Goal: Transaction & Acquisition: Purchase product/service

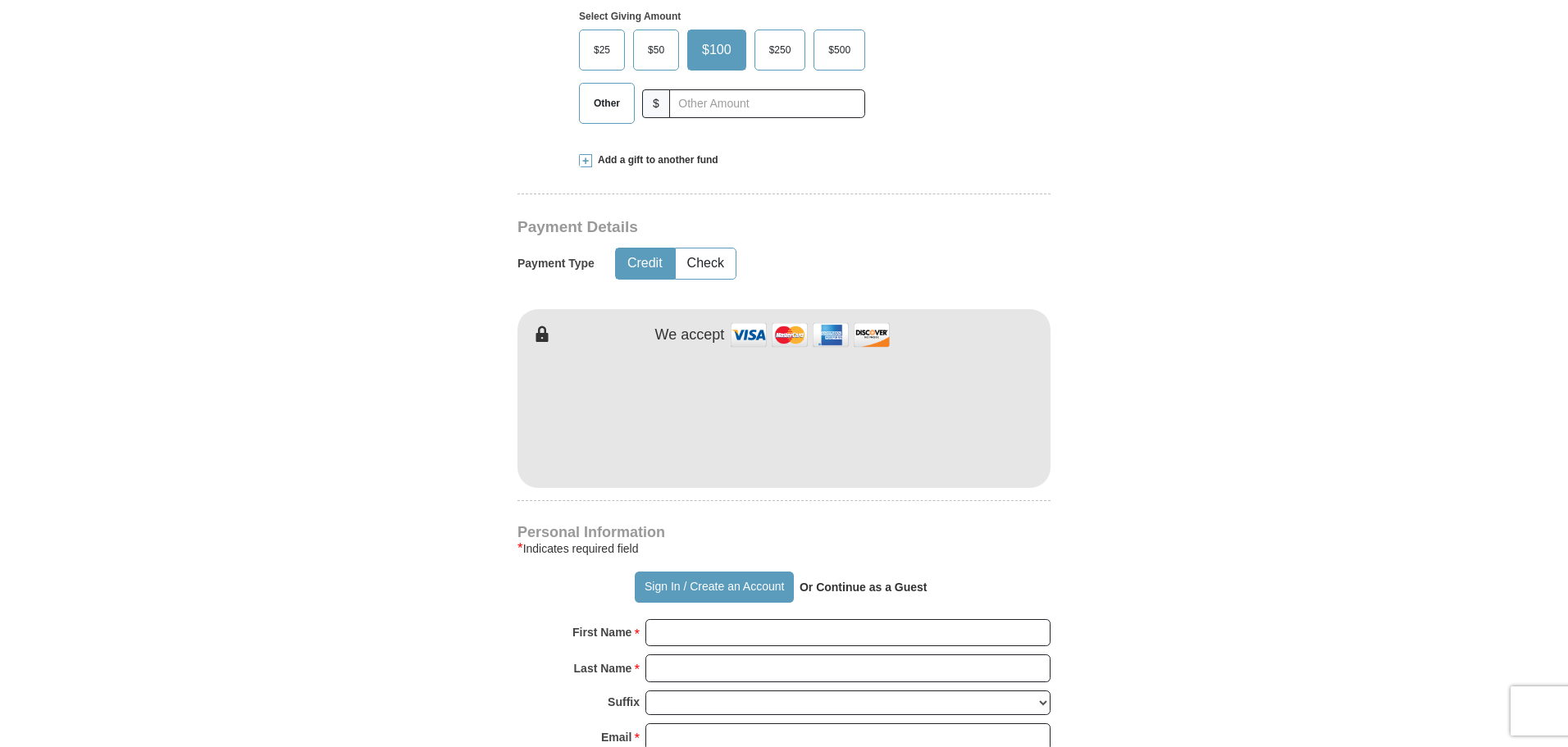
scroll to position [655, 0]
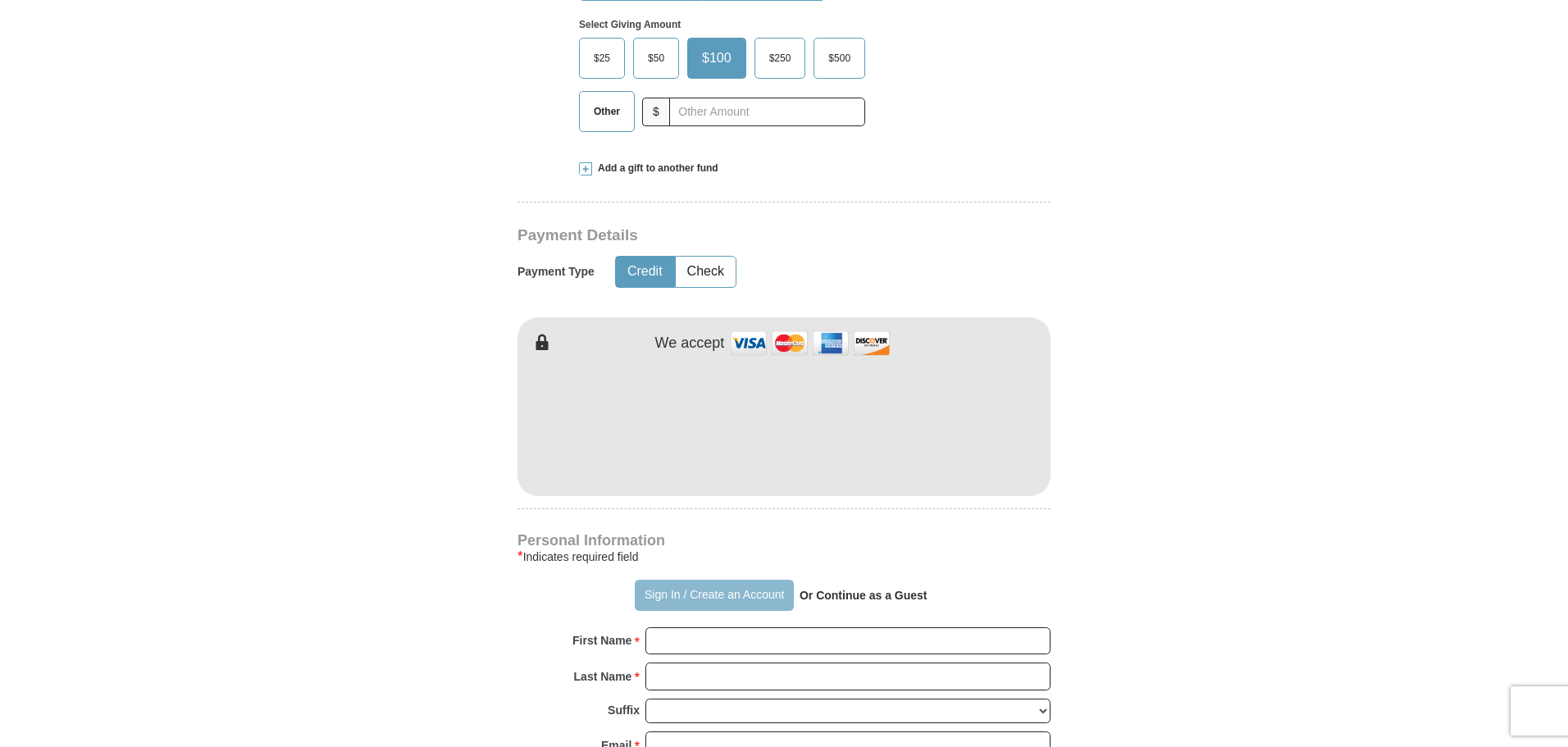
click at [708, 579] on button "Sign In / Create an Account" at bounding box center [714, 595] width 159 height 31
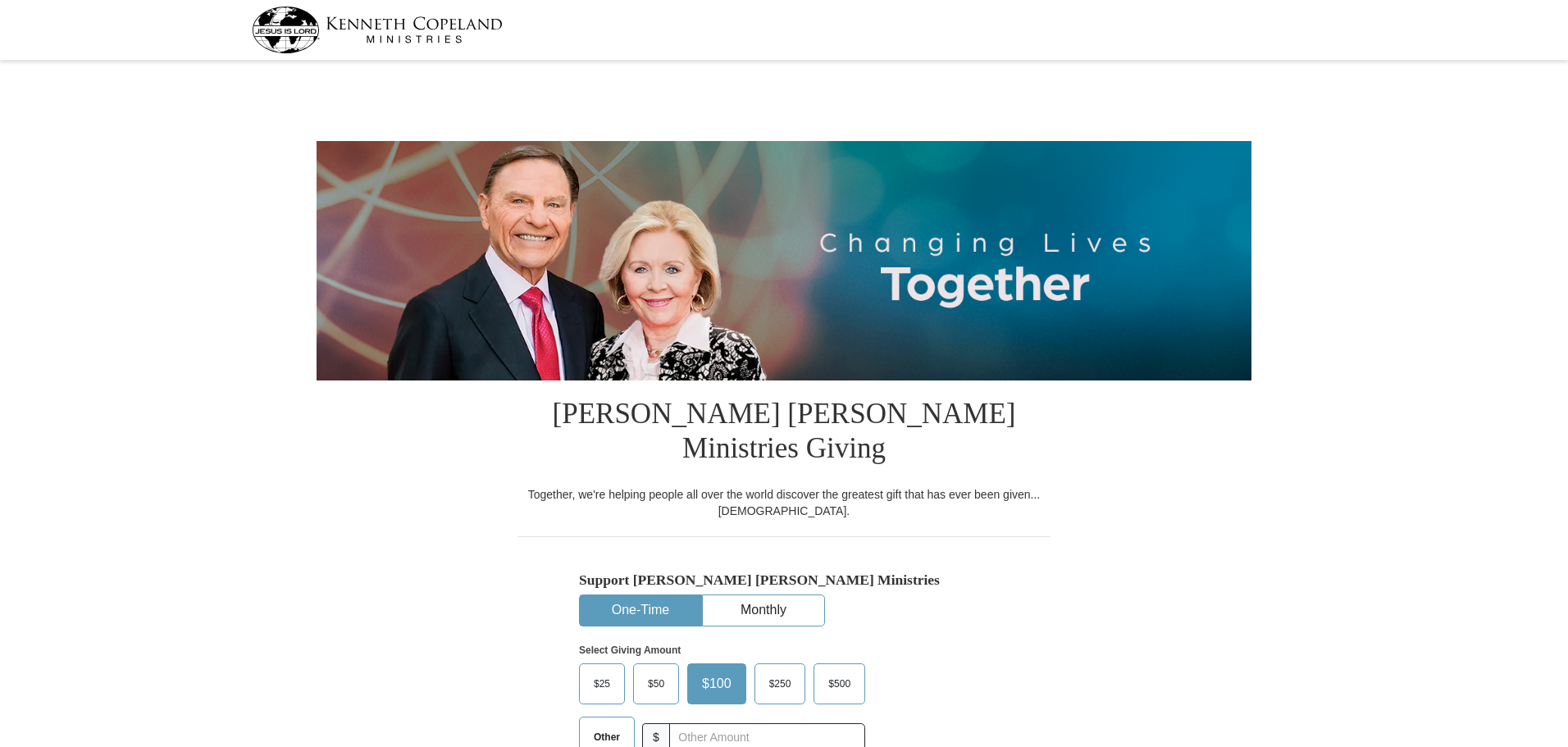
select select "[GEOGRAPHIC_DATA]"
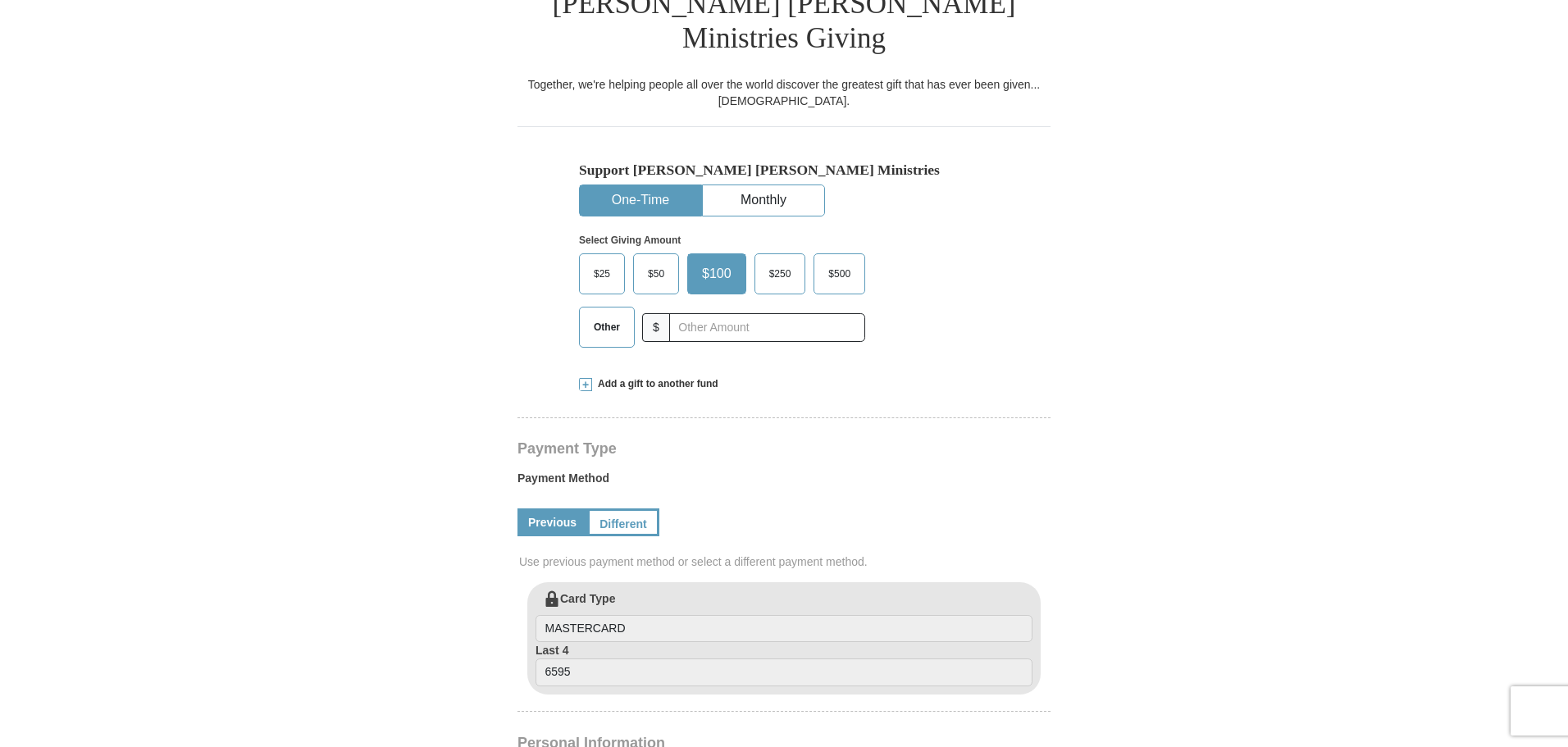
click at [602, 314] on span "Other" at bounding box center [607, 327] width 43 height 25
click at [0, 0] on input "Other" at bounding box center [0, 0] width 0 height 0
click at [620, 508] on link "Different" at bounding box center [621, 522] width 69 height 28
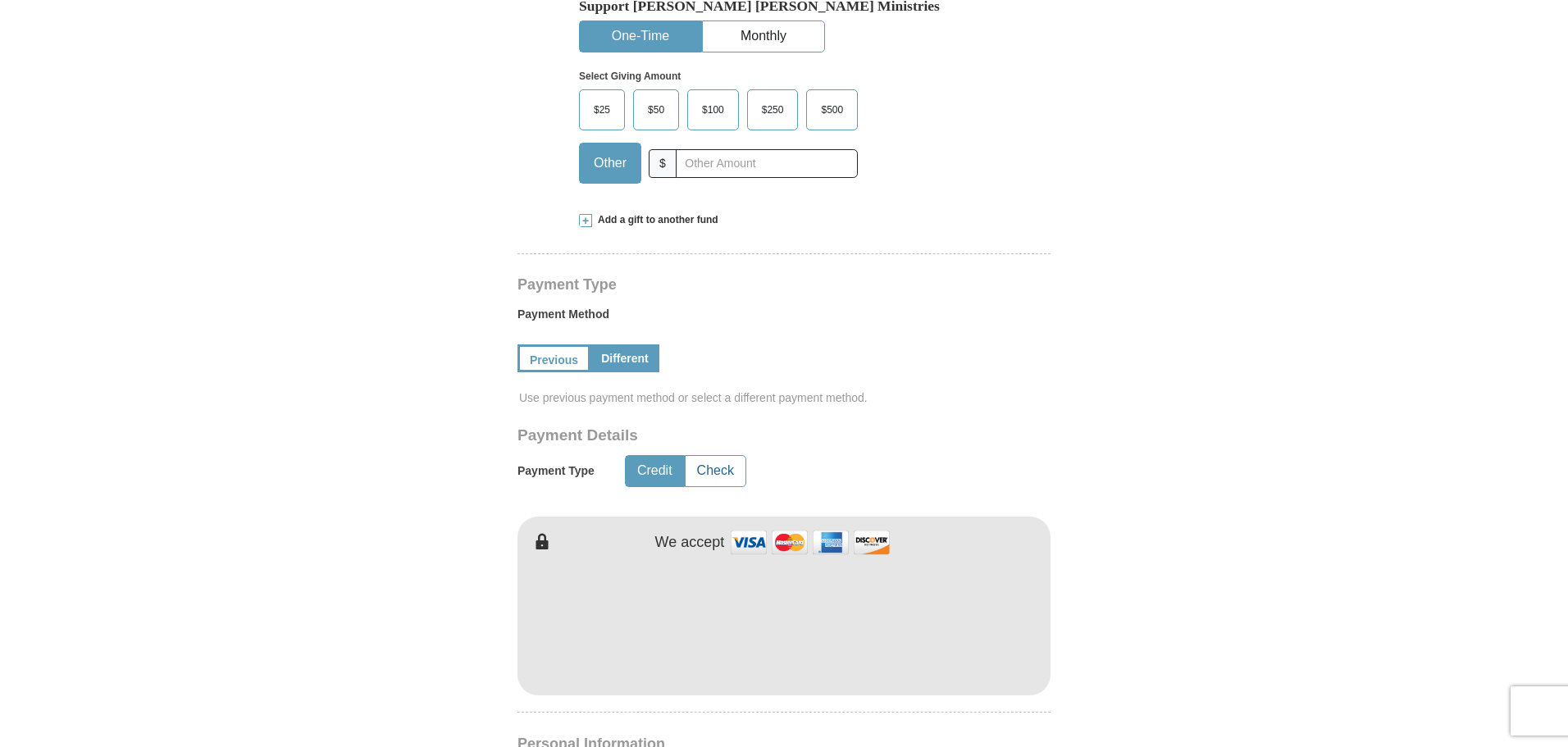
click at [714, 456] on button "Check" at bounding box center [715, 470] width 59 height 31
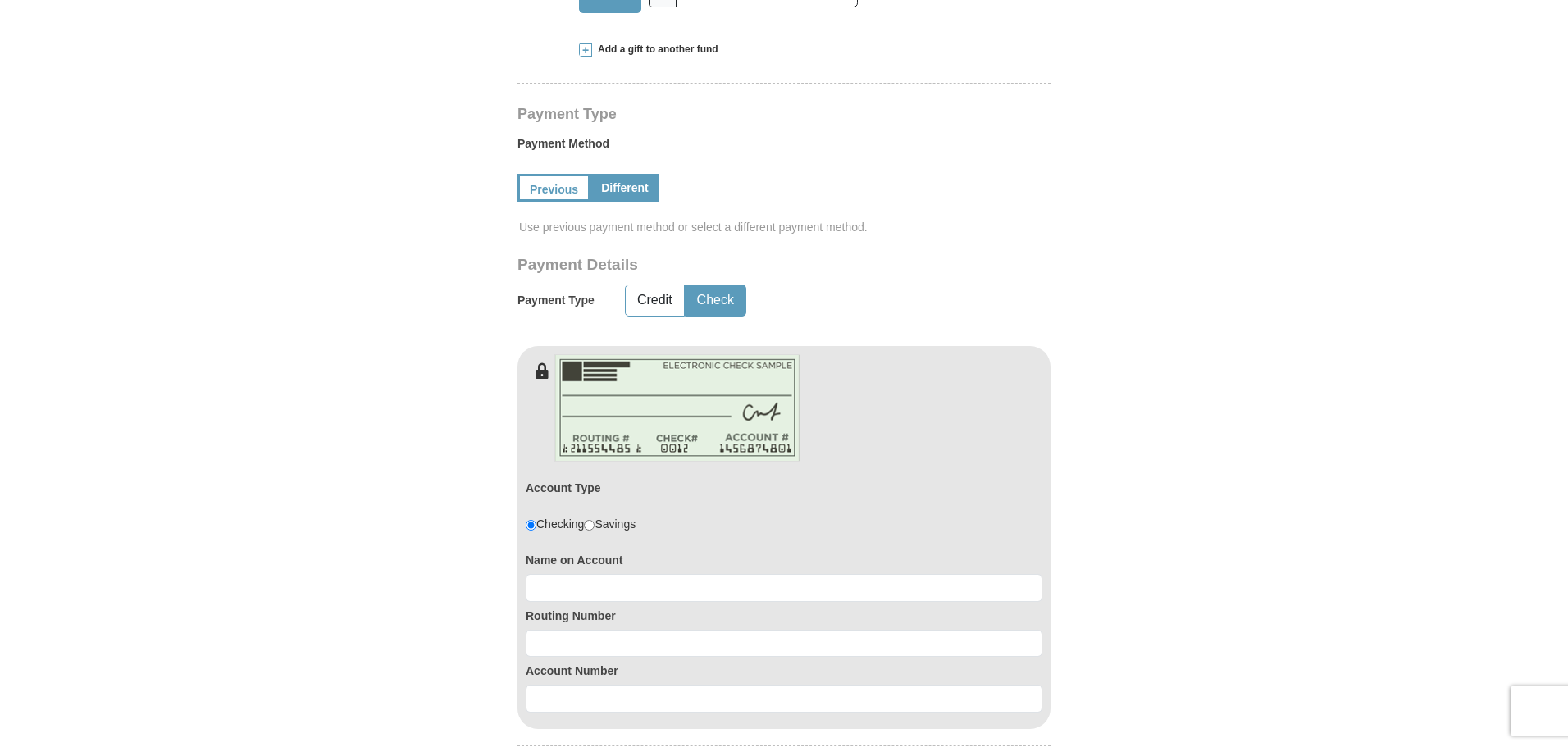
scroll to position [901, 0]
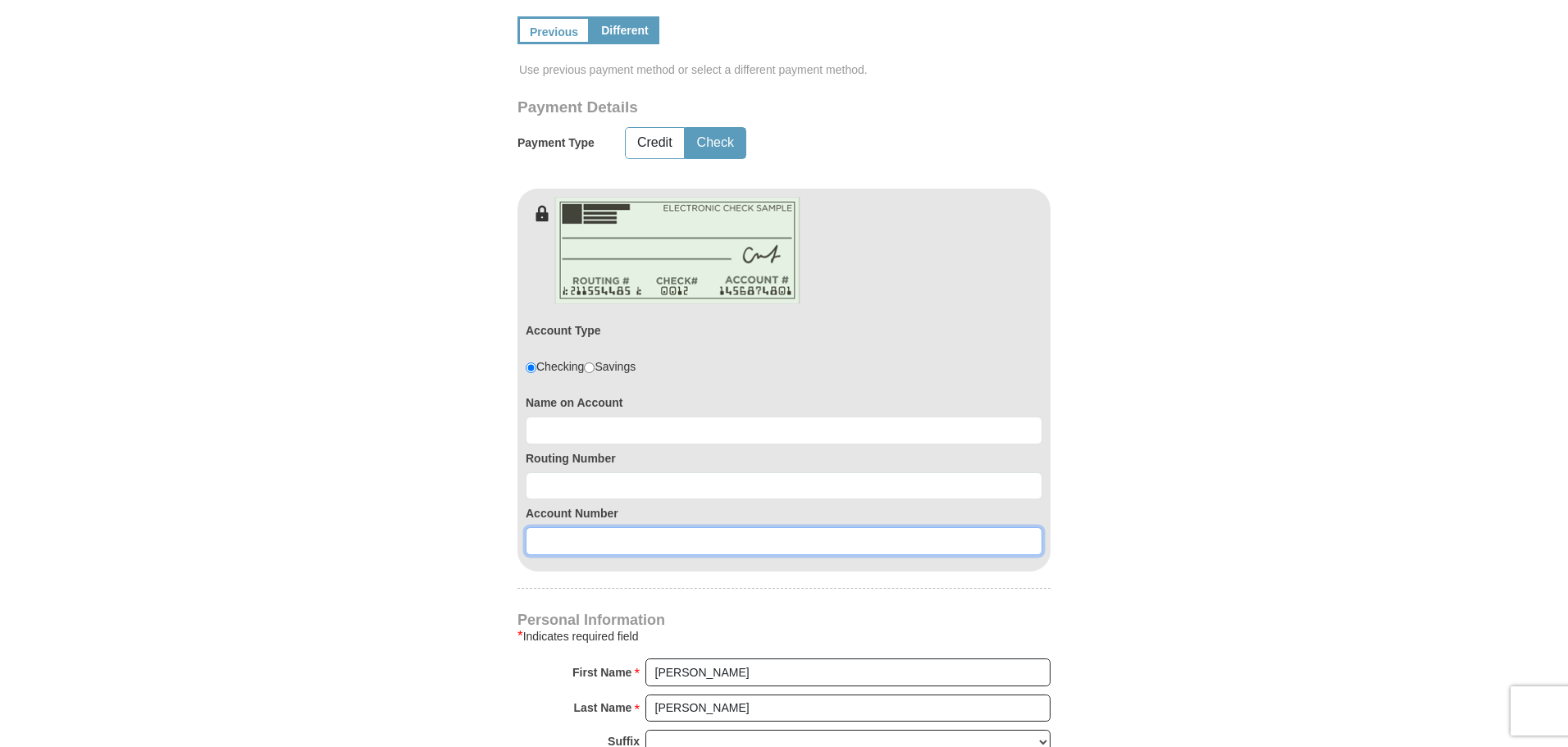
click at [585, 527] on input at bounding box center [784, 541] width 517 height 28
paste input "246755014"
type input "246755014"
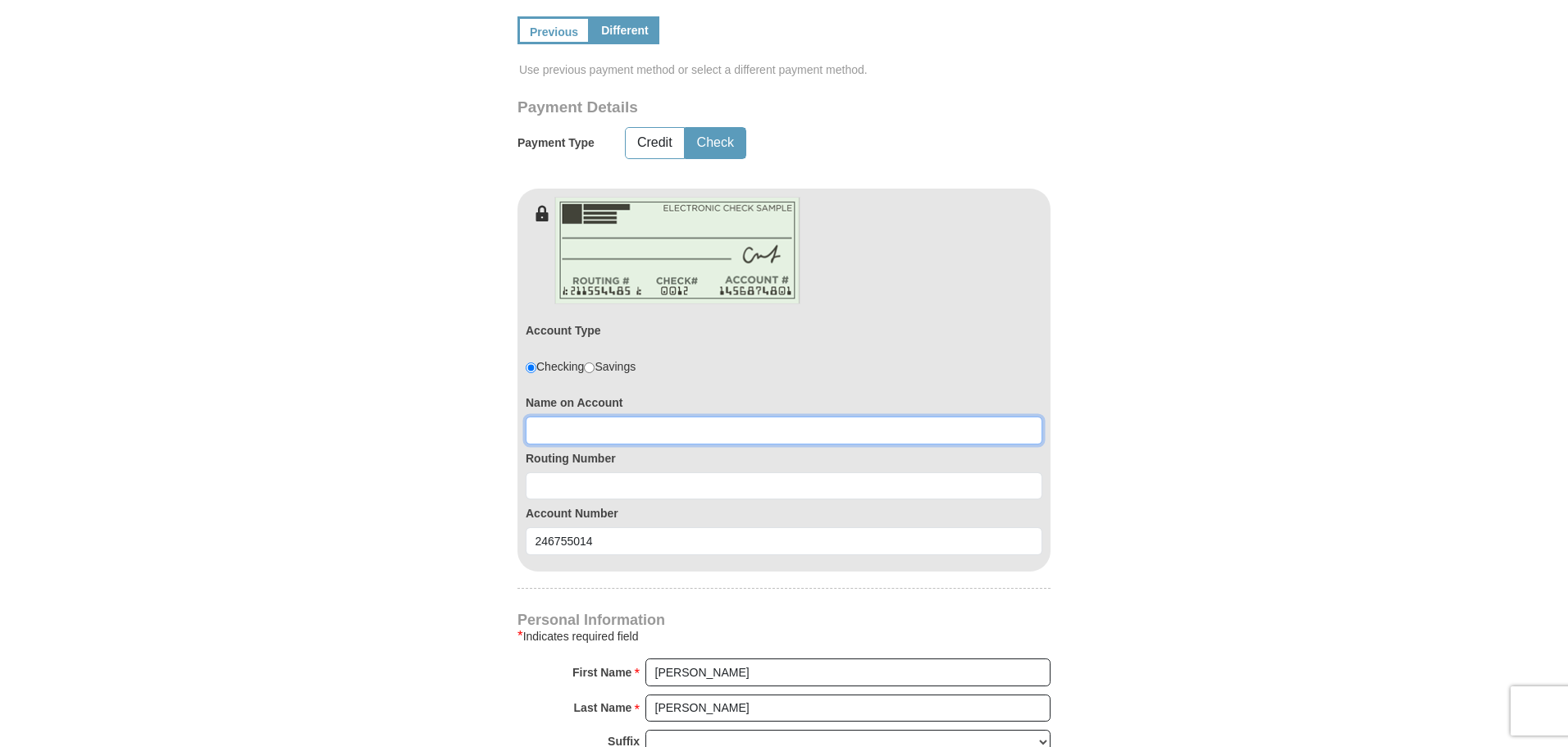
click at [628, 416] on input at bounding box center [784, 430] width 517 height 28
type input "[PERSON_NAME]"
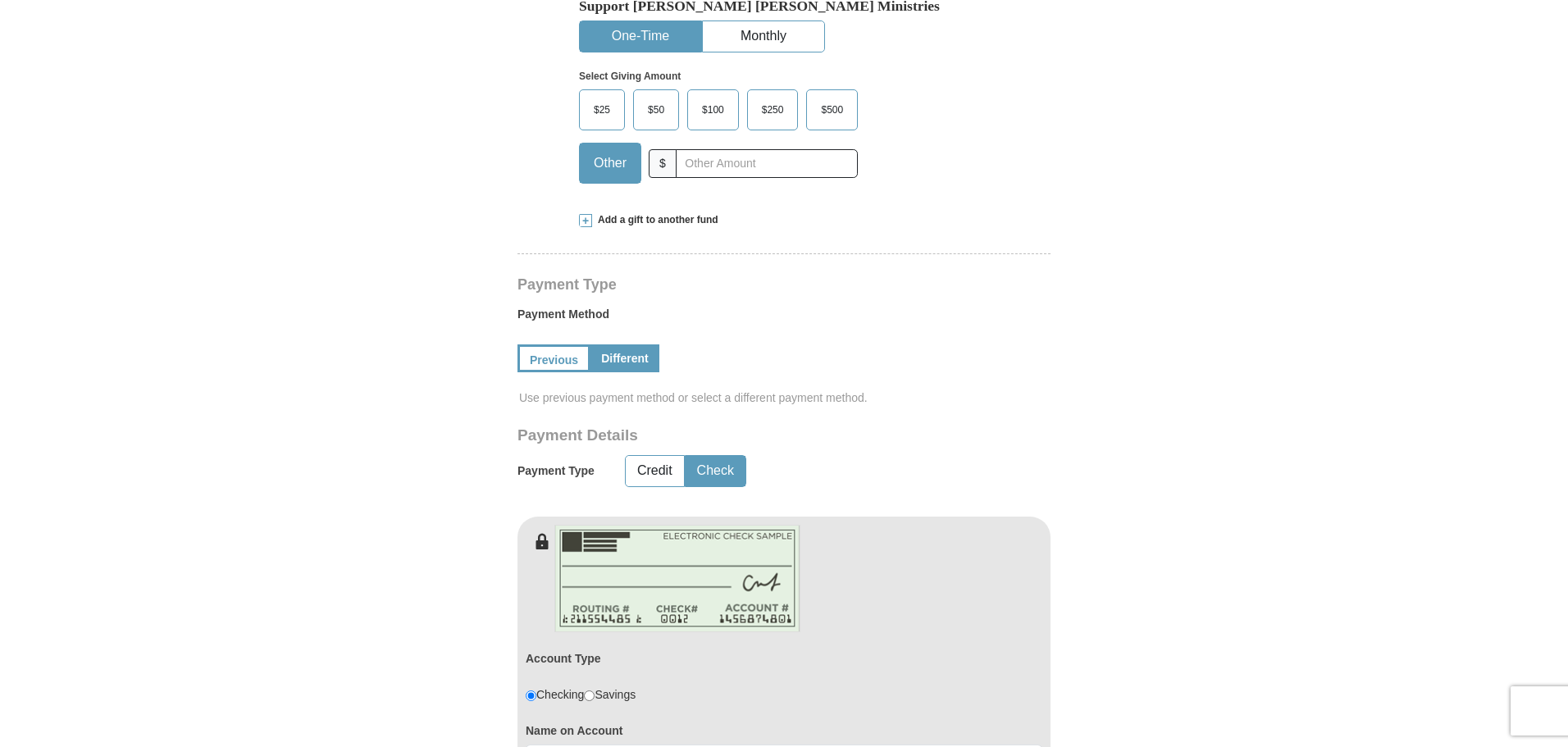
scroll to position [328, 0]
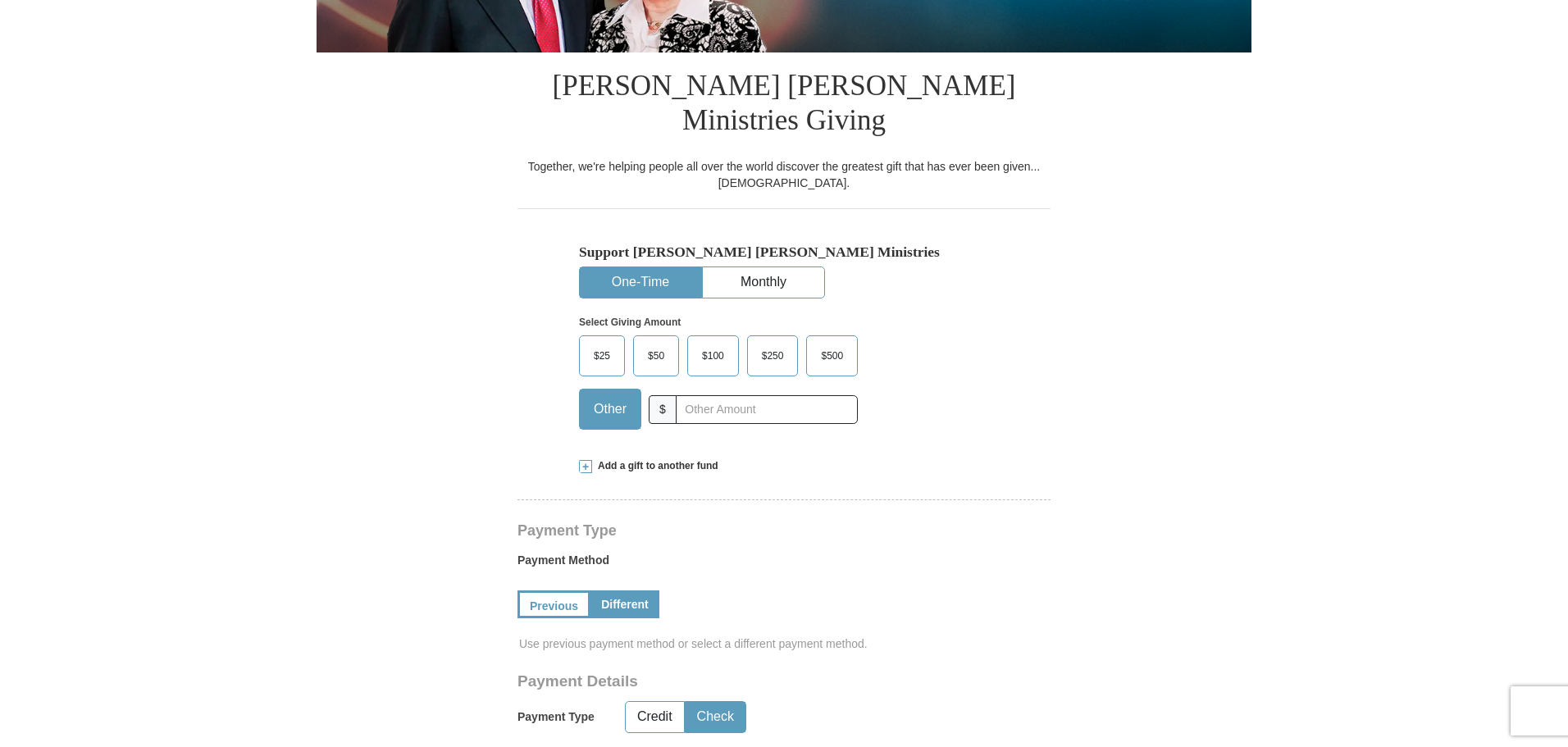
type input "314089681"
click at [701, 395] on input "text" at bounding box center [766, 409] width 182 height 29
type input "914"
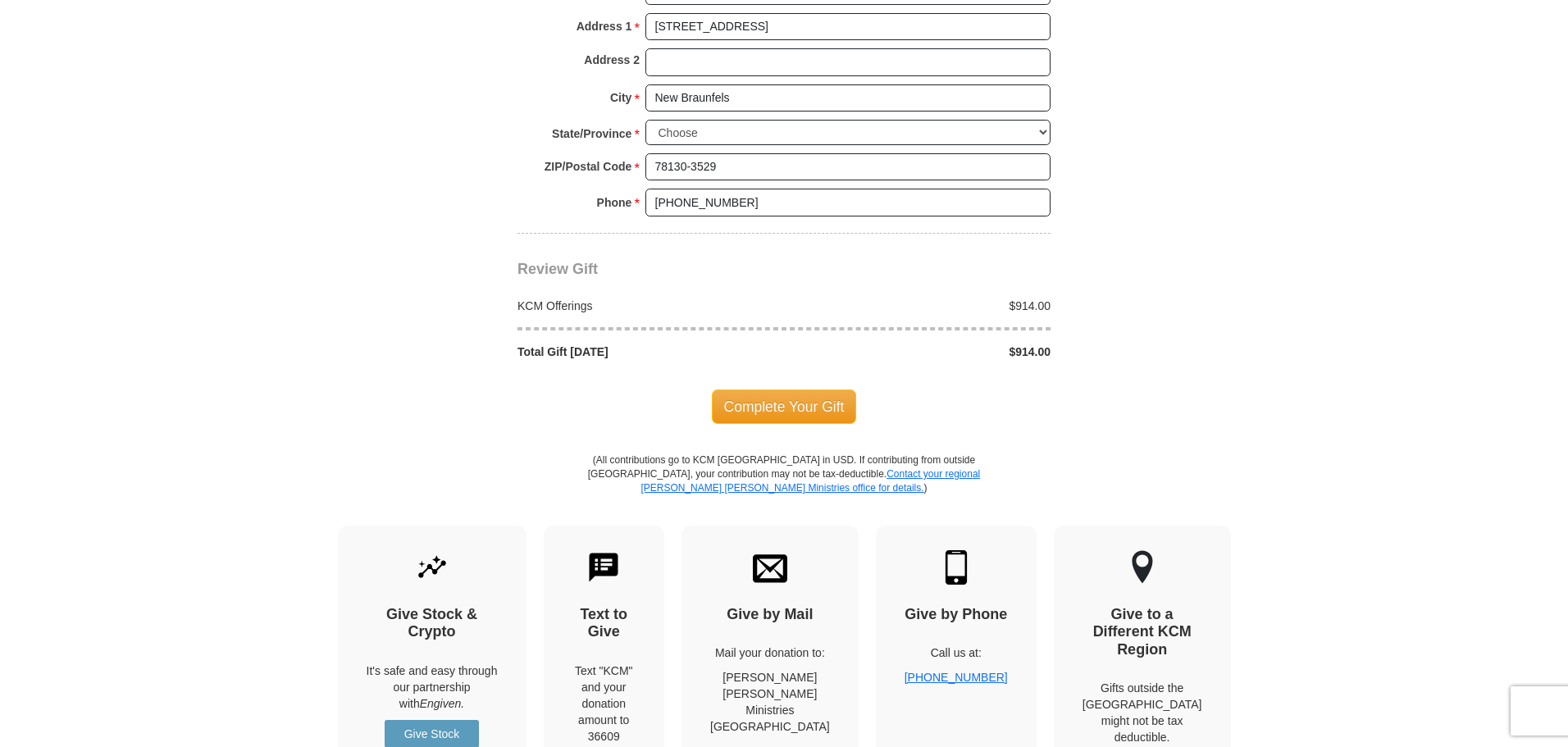
scroll to position [1721, 0]
click at [790, 389] on span "Complete Your Gift" at bounding box center [784, 406] width 145 height 35
